Goal: Task Accomplishment & Management: Manage account settings

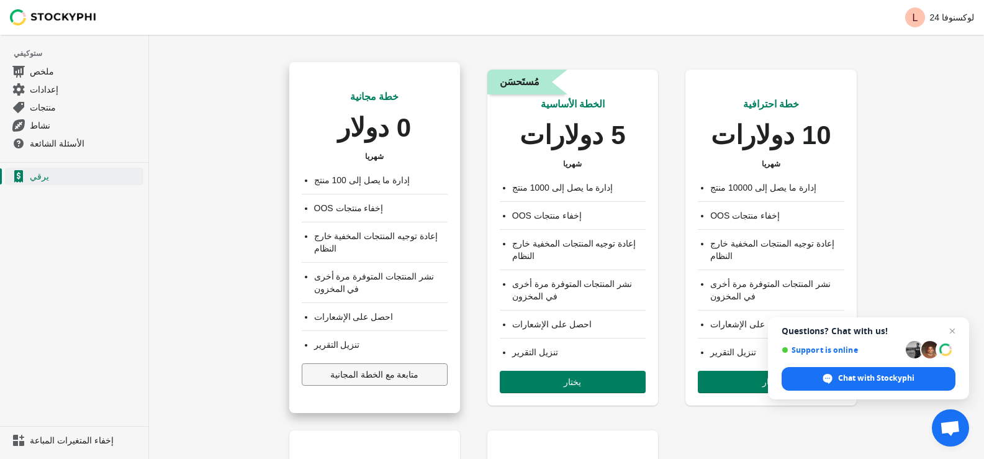
click at [371, 370] on font "متابعة مع الخطة المجانية" at bounding box center [374, 374] width 89 height 10
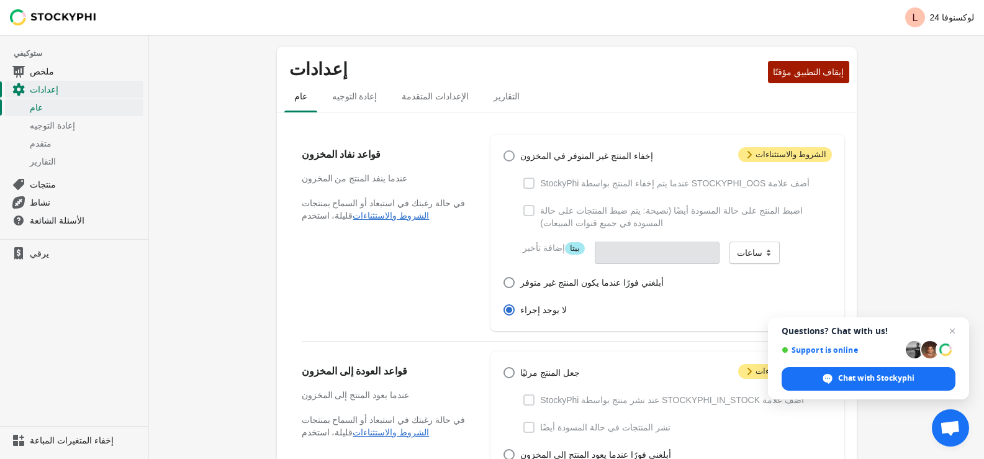
click at [510, 155] on span at bounding box center [508, 155] width 11 height 11
click at [504, 151] on input "إخفاء المنتج غير المتوفر في المخزون" at bounding box center [503, 150] width 1 height 1
radio input "true"
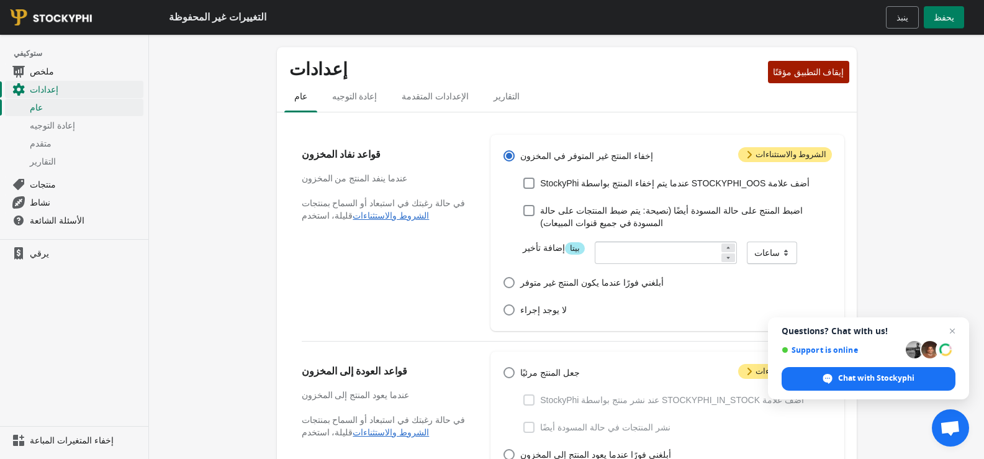
scroll to position [186, 0]
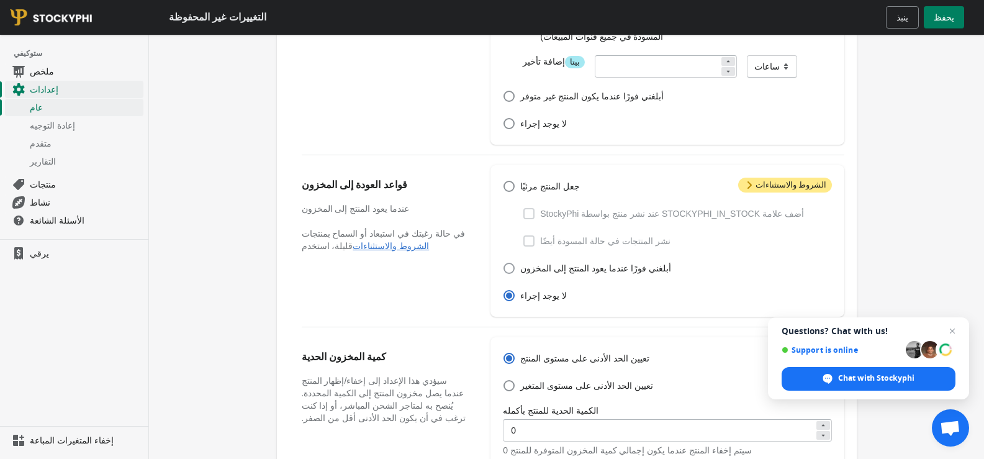
click at [515, 268] on span at bounding box center [508, 268] width 11 height 11
click at [504, 263] on input "أبلغني فورًا عندما يعود المنتج إلى المخزون" at bounding box center [503, 263] width 1 height 1
radio input "true"
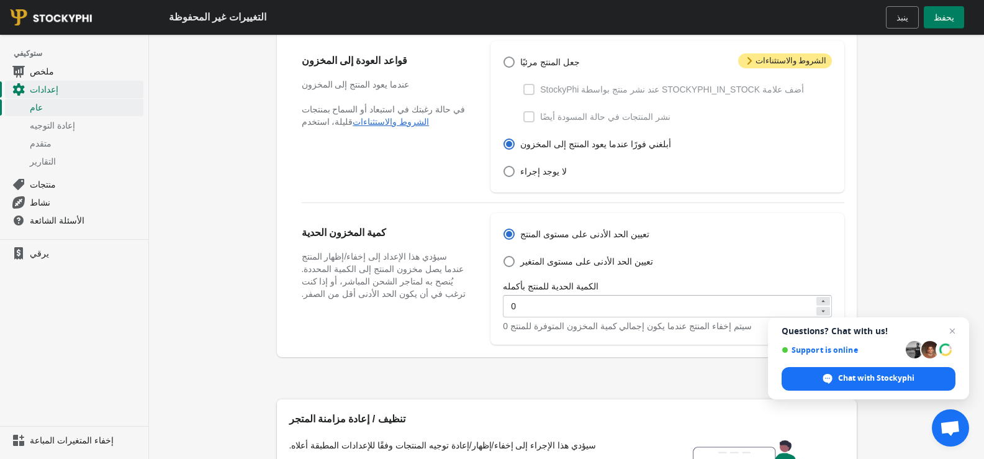
scroll to position [468, 0]
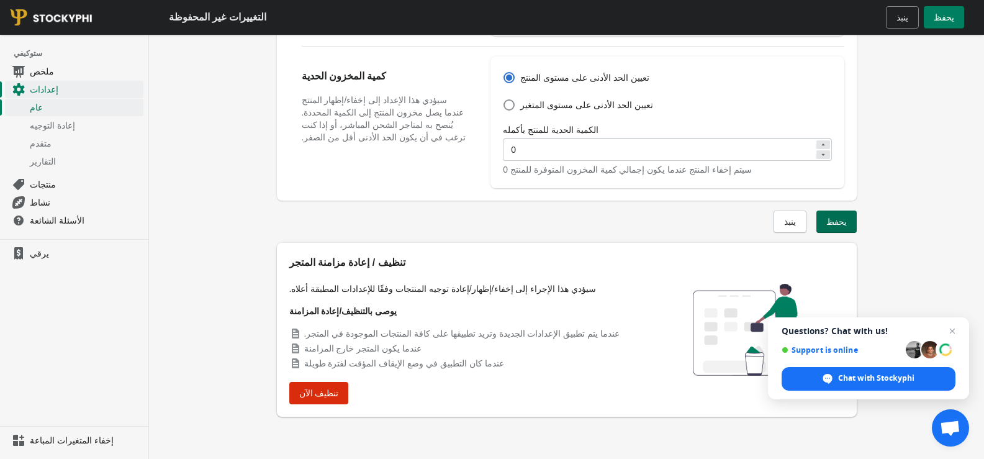
click at [837, 214] on button "يحفظ" at bounding box center [836, 221] width 40 height 22
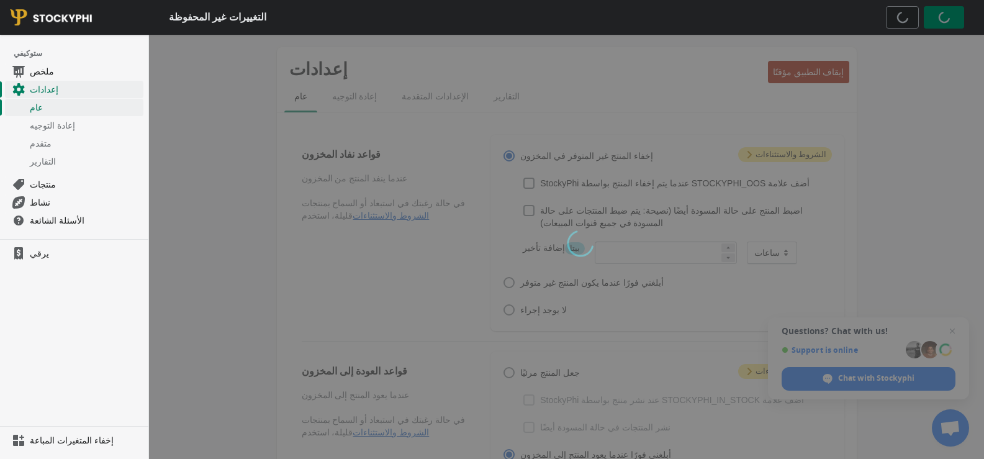
scroll to position [436, 0]
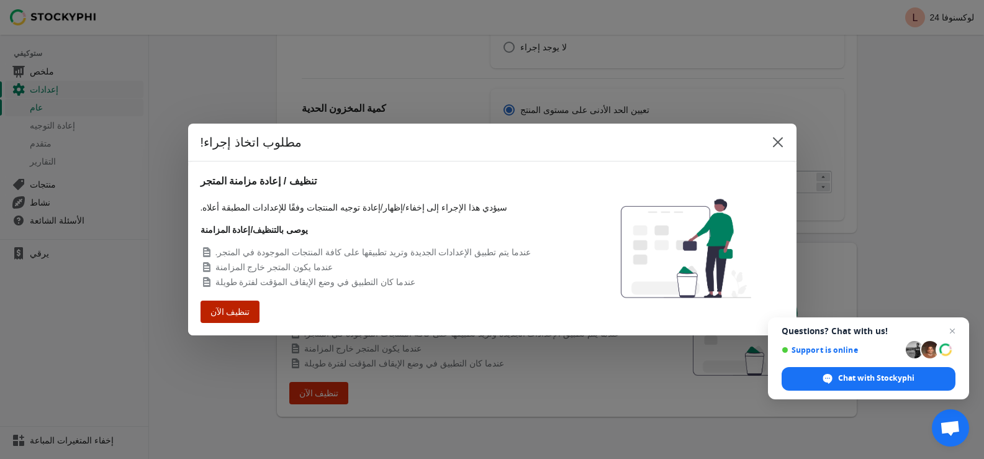
click at [241, 316] on font "تنظيف الآن" at bounding box center [229, 311] width 37 height 9
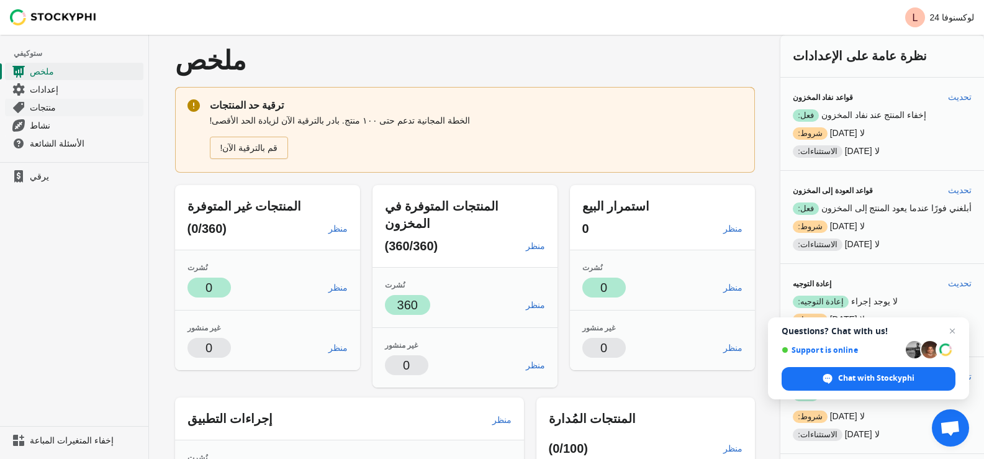
click at [52, 111] on font "منتجات" at bounding box center [43, 107] width 26 height 10
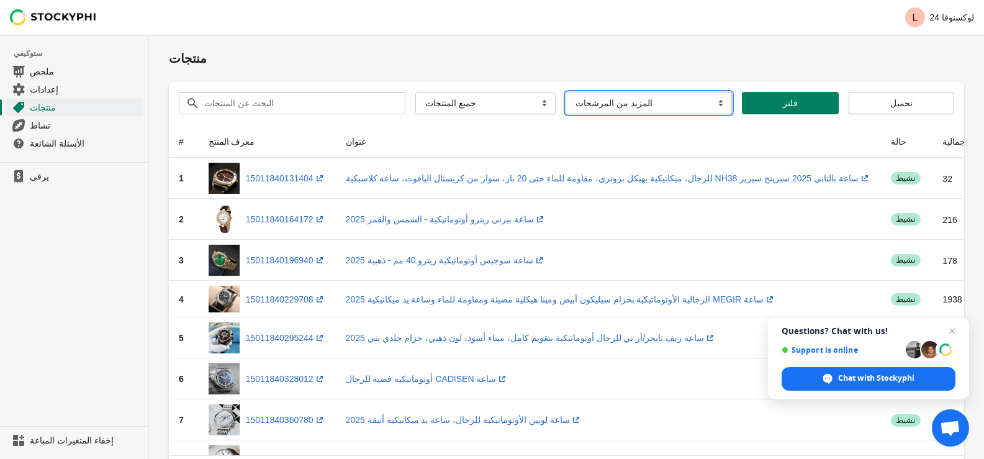
click at [672, 101] on select "المزيد من المرشحات تأخير إخفاء المنتج" at bounding box center [648, 103] width 166 height 22
click at [673, 101] on select "المزيد من المرشحات تأخير إخفاء المنتج" at bounding box center [648, 103] width 166 height 22
click at [637, 101] on select "المزيد من المرشحات تأخير إخفاء المنتج" at bounding box center [648, 103] width 166 height 22
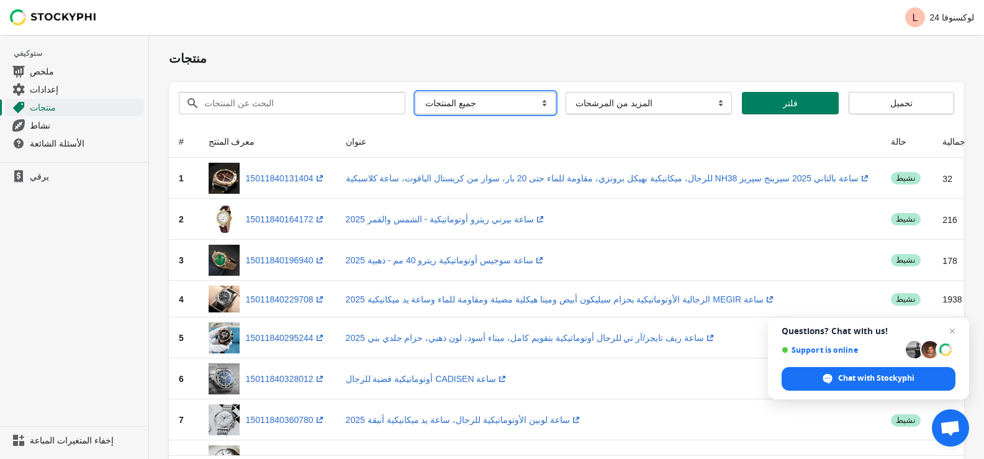
click at [474, 105] on select "جميع المنتجات في الأوراق المالية تم النشر في المخزون متوفر في المخزون غير منشور…" at bounding box center [485, 103] width 140 height 22
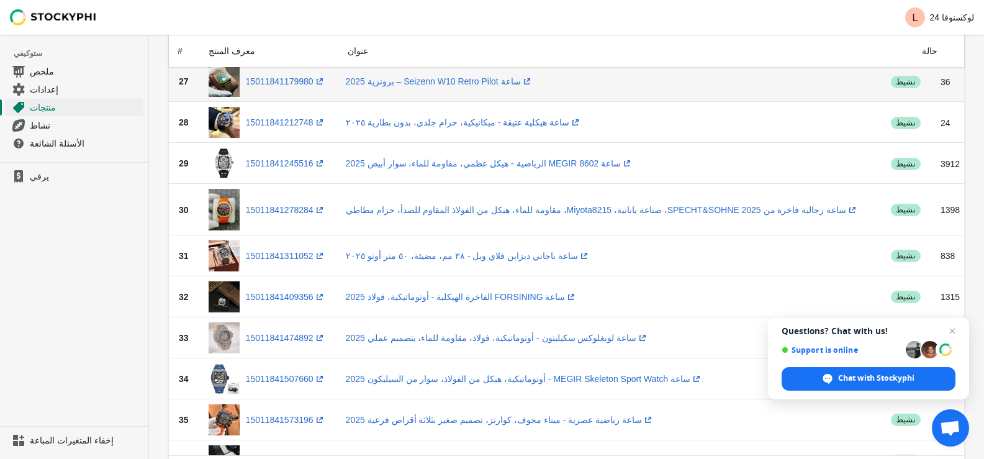
scroll to position [993, 0]
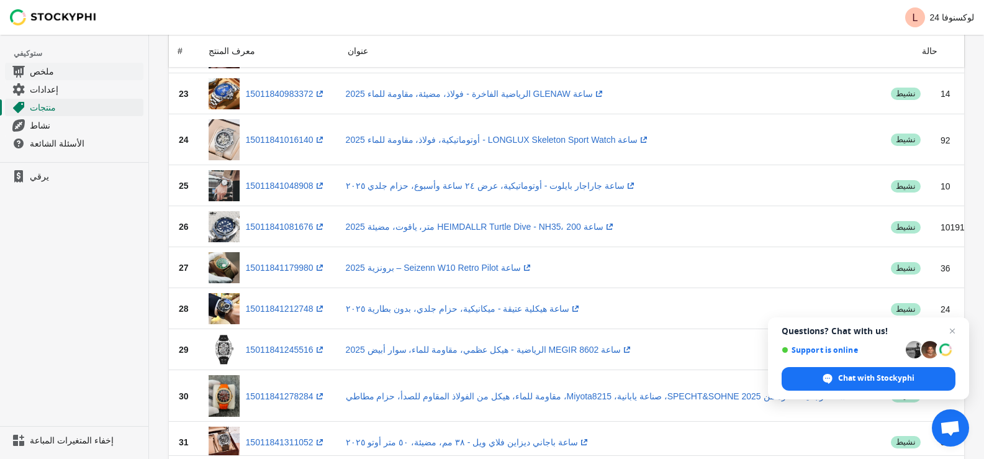
click at [37, 67] on font "ملخص" at bounding box center [42, 71] width 24 height 10
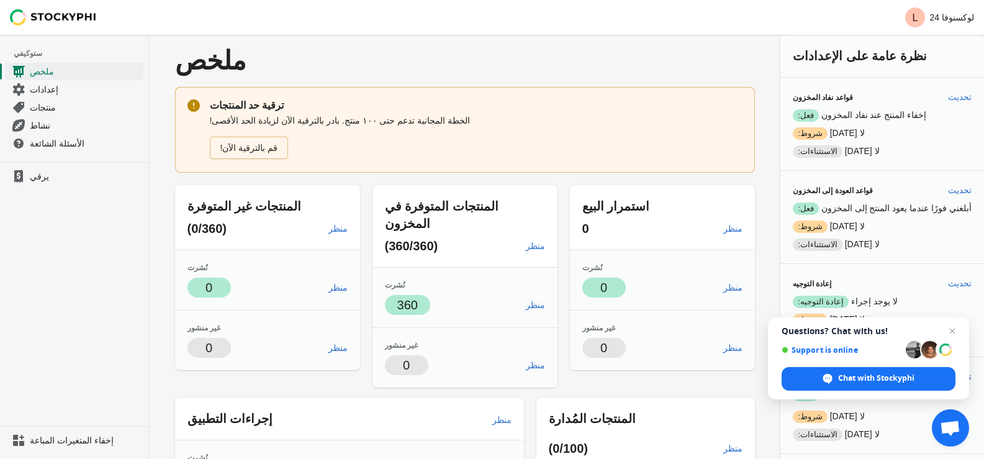
click at [32, 14] on img at bounding box center [53, 17] width 87 height 16
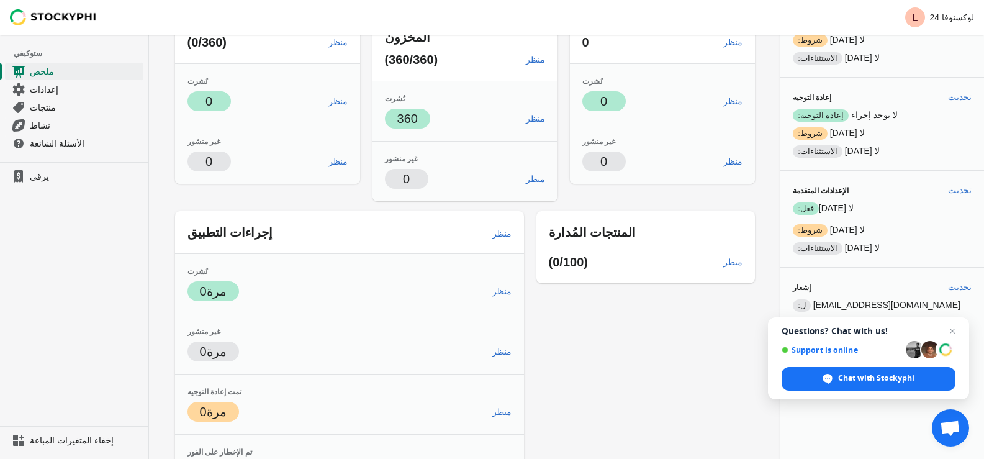
scroll to position [205, 0]
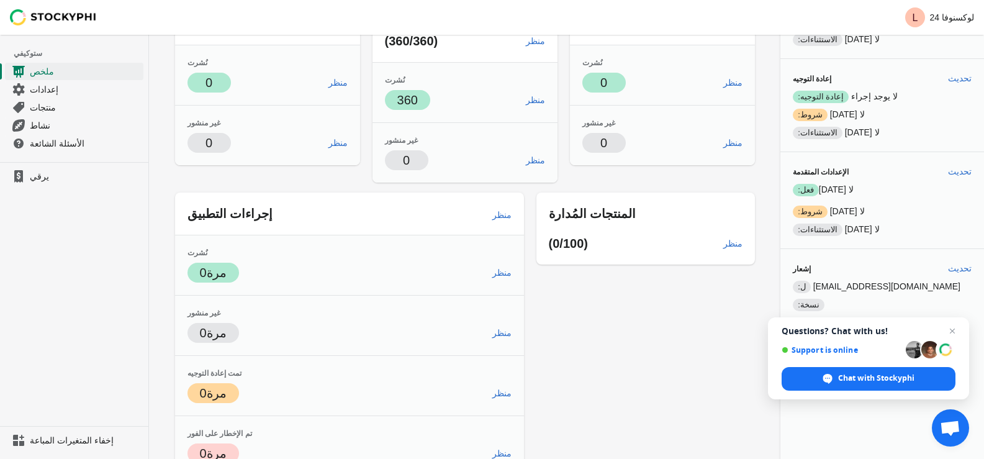
click at [956, 333] on span "Open chat" at bounding box center [952, 330] width 15 height 15
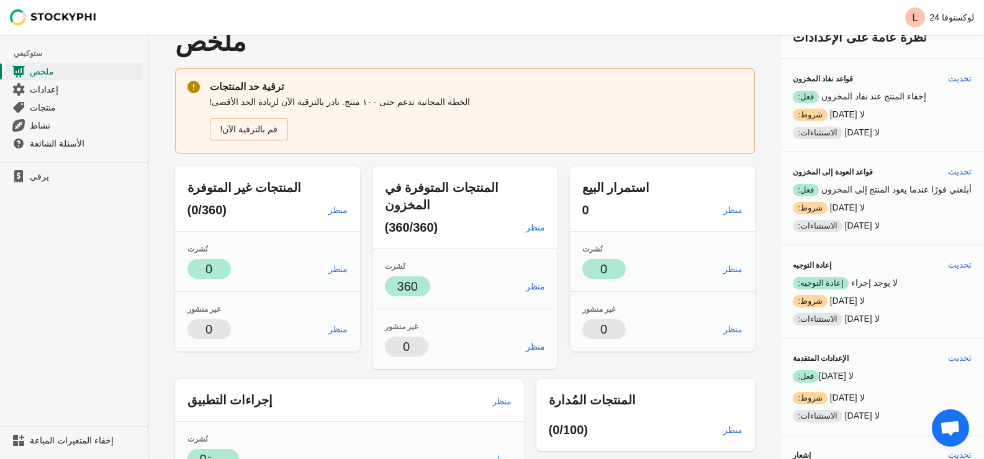
scroll to position [0, 0]
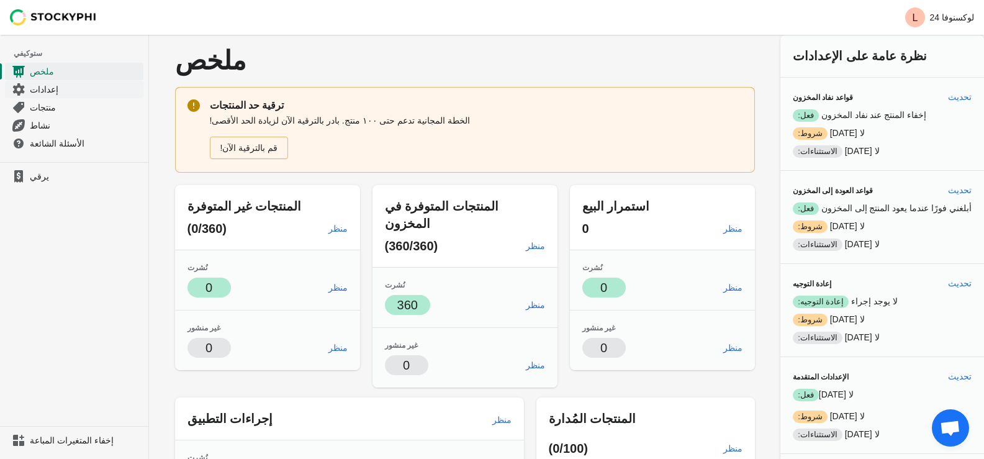
click at [60, 88] on span "إعدادات" at bounding box center [85, 89] width 111 height 12
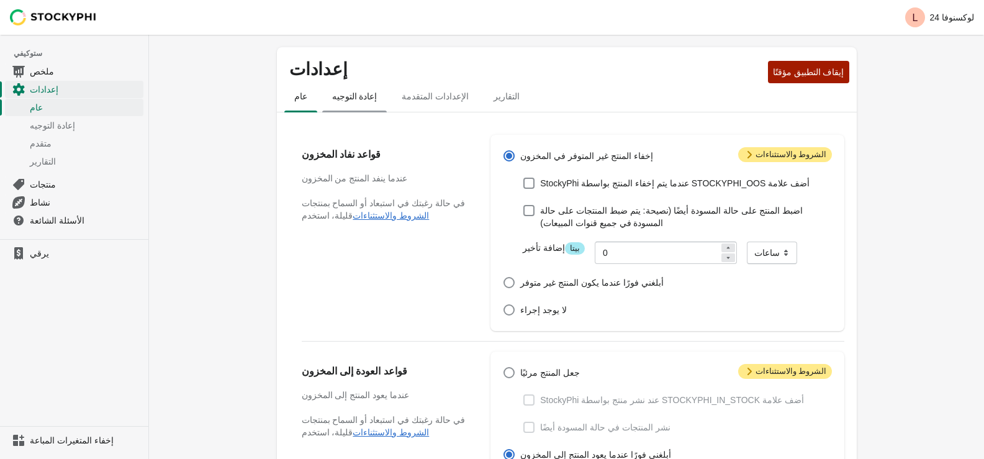
click at [351, 97] on font "إعادة التوجيه" at bounding box center [354, 96] width 45 height 10
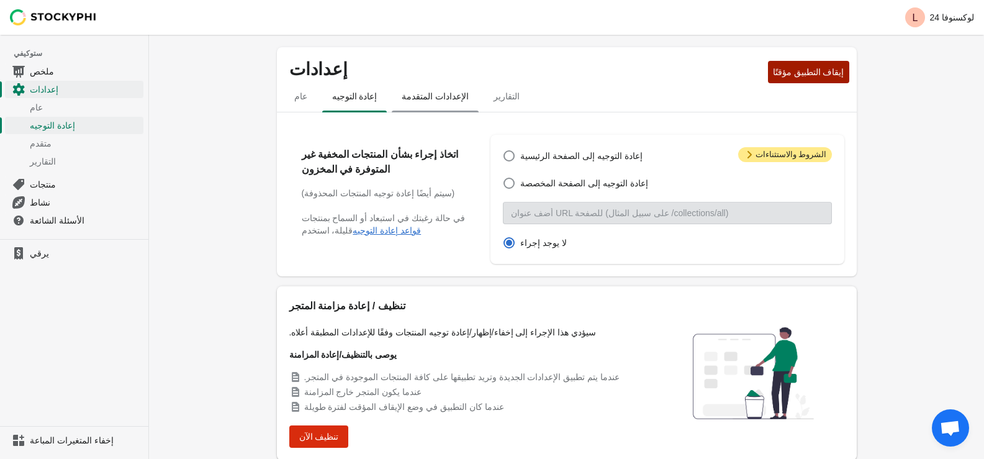
click at [430, 99] on font "الإعدادات المتقدمة" at bounding box center [435, 96] width 67 height 10
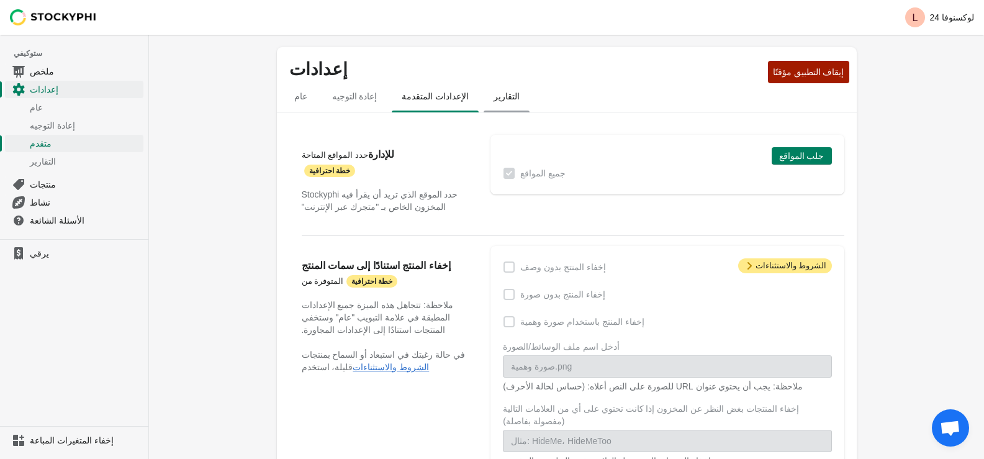
click at [516, 91] on span "التقارير" at bounding box center [507, 96] width 46 height 22
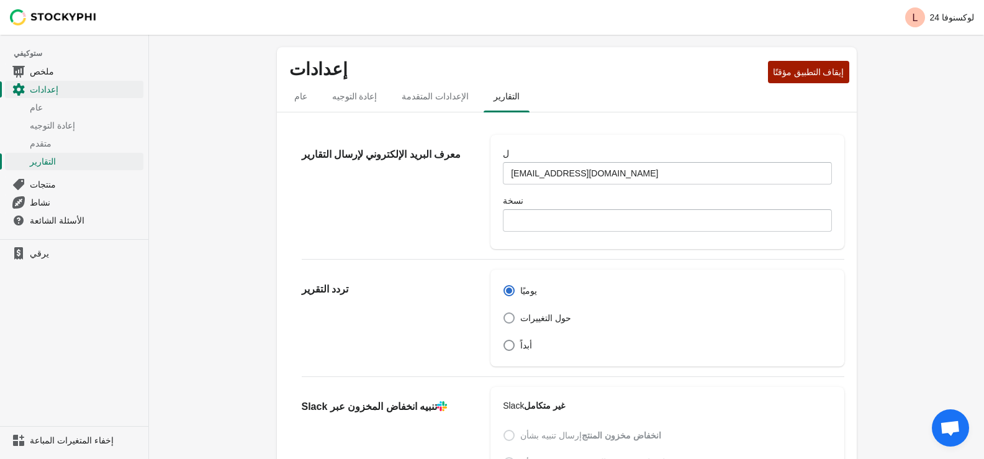
click at [509, 325] on label "حول التغييرات" at bounding box center [537, 317] width 68 height 17
click at [504, 313] on input "حول التغييرات" at bounding box center [503, 312] width 1 height 1
radio input "false"
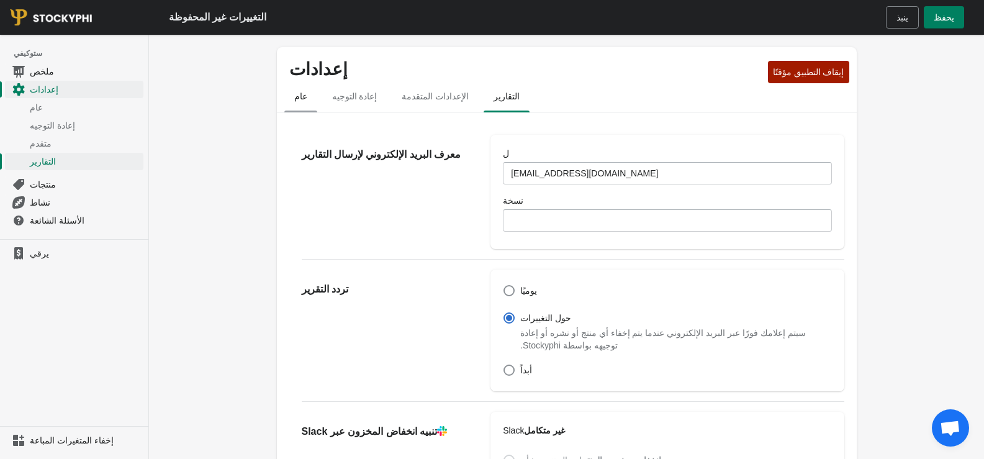
click at [294, 96] on font "عام" at bounding box center [300, 96] width 13 height 10
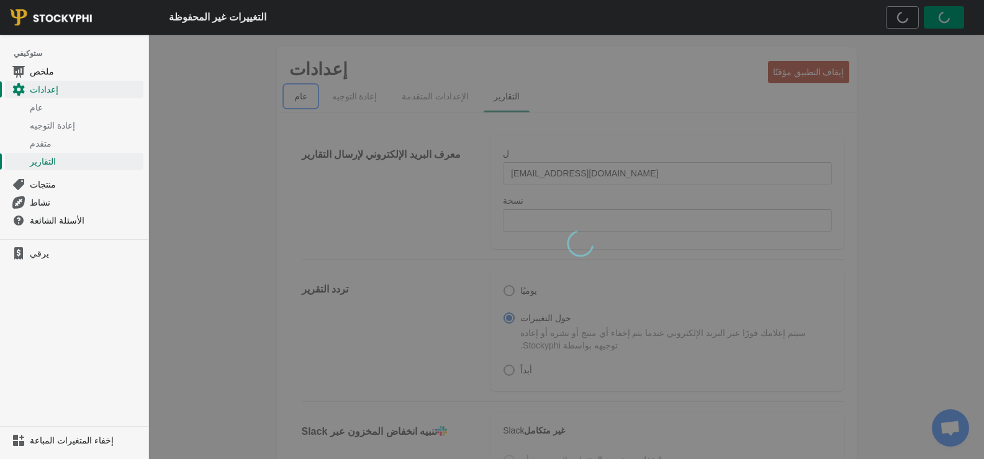
select select "hours"
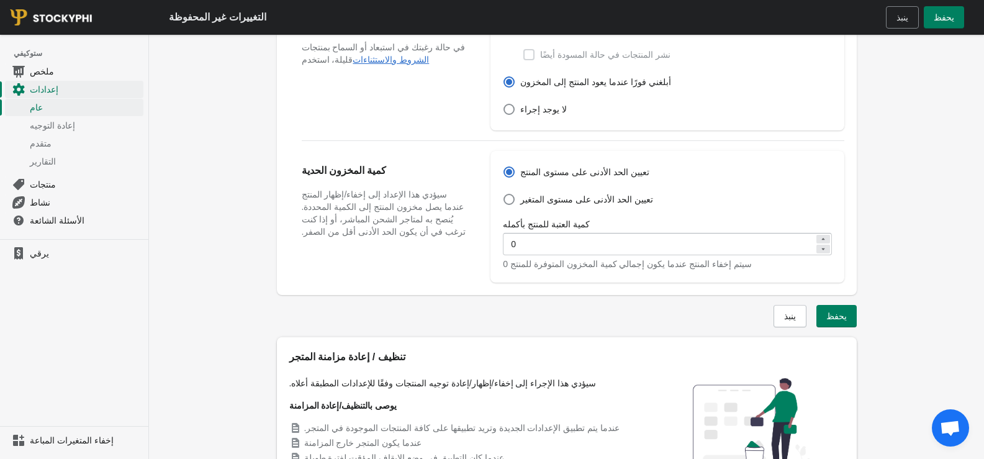
scroll to position [468, 0]
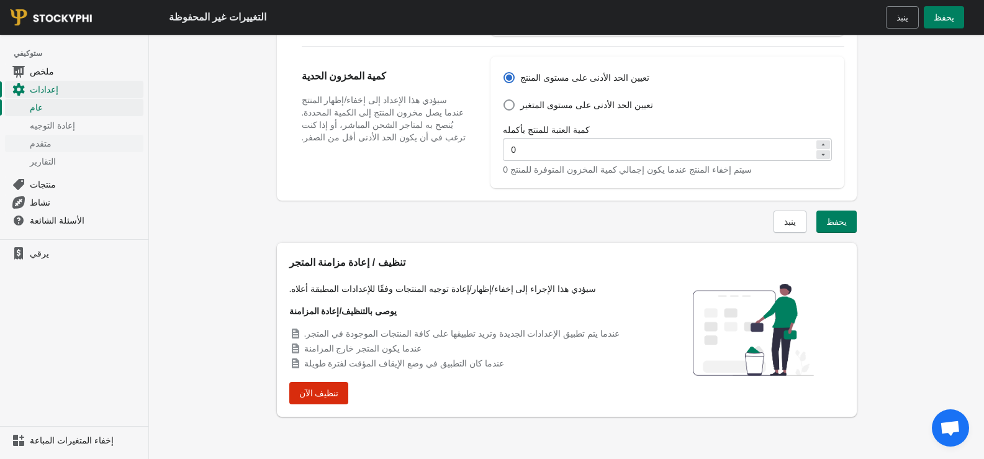
click at [50, 142] on font "متقدم" at bounding box center [41, 143] width 22 height 10
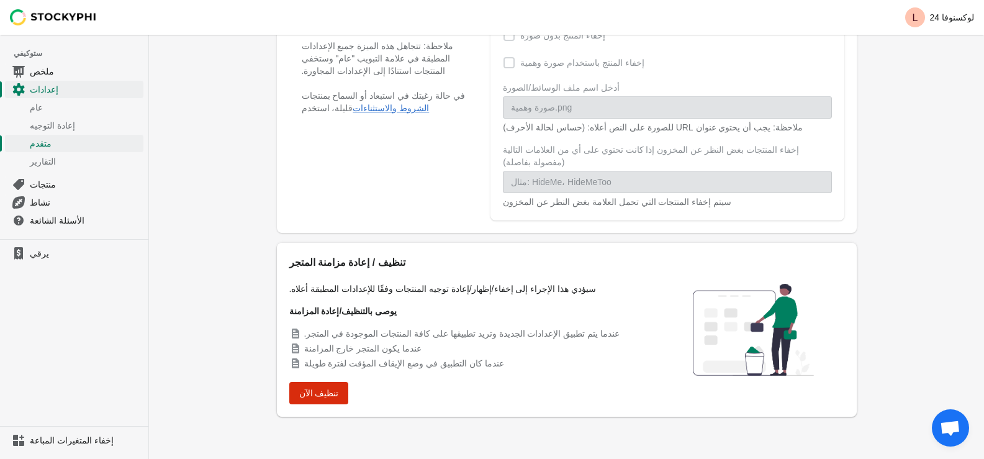
scroll to position [12, 0]
